Goal: Navigation & Orientation: Find specific page/section

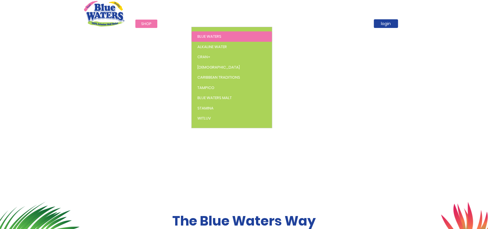
click at [218, 34] on span "Blue Waters" at bounding box center [209, 36] width 24 height 5
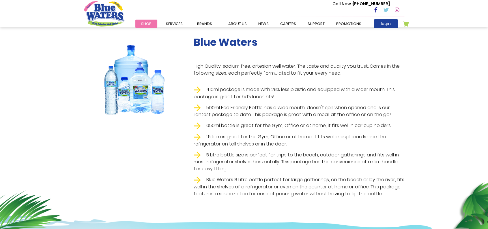
scroll to position [115, 0]
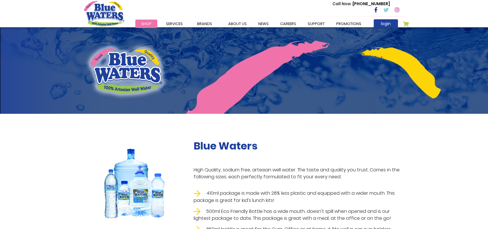
scroll to position [115, 0]
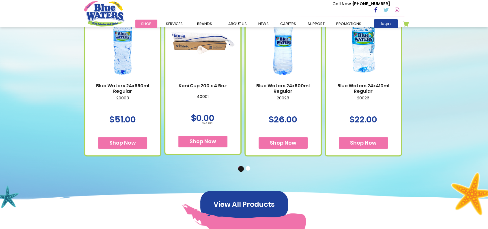
scroll to position [369, 0]
click at [248, 170] on button "2" at bounding box center [249, 169] width 6 height 6
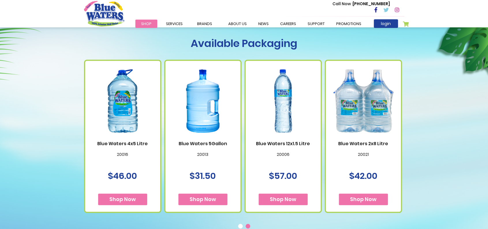
scroll to position [300, 0]
